Goal: Information Seeking & Learning: Learn about a topic

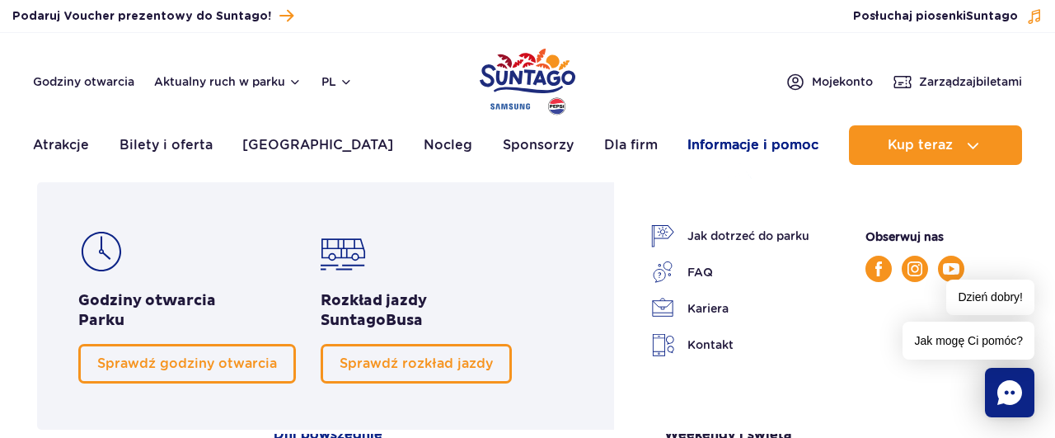
click at [723, 142] on link "Informacje i pomoc" at bounding box center [752, 145] width 131 height 40
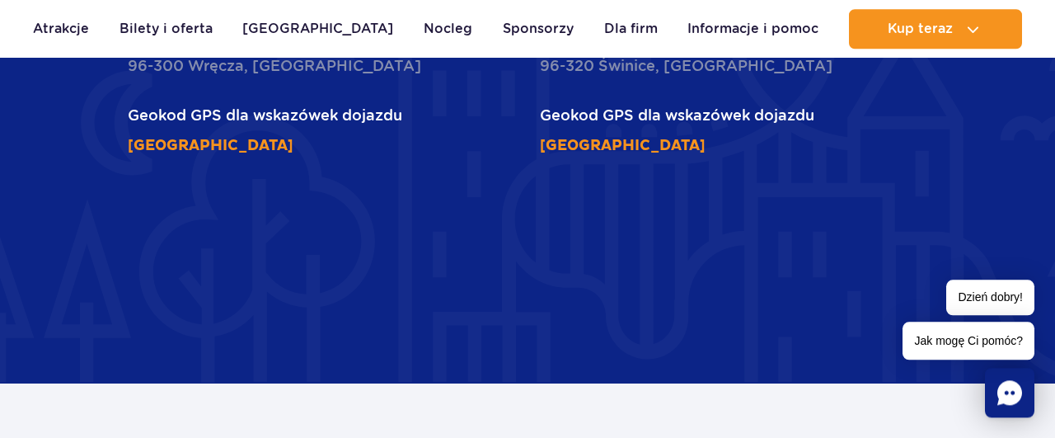
scroll to position [2337, 0]
